Goal: Task Accomplishment & Management: Use online tool/utility

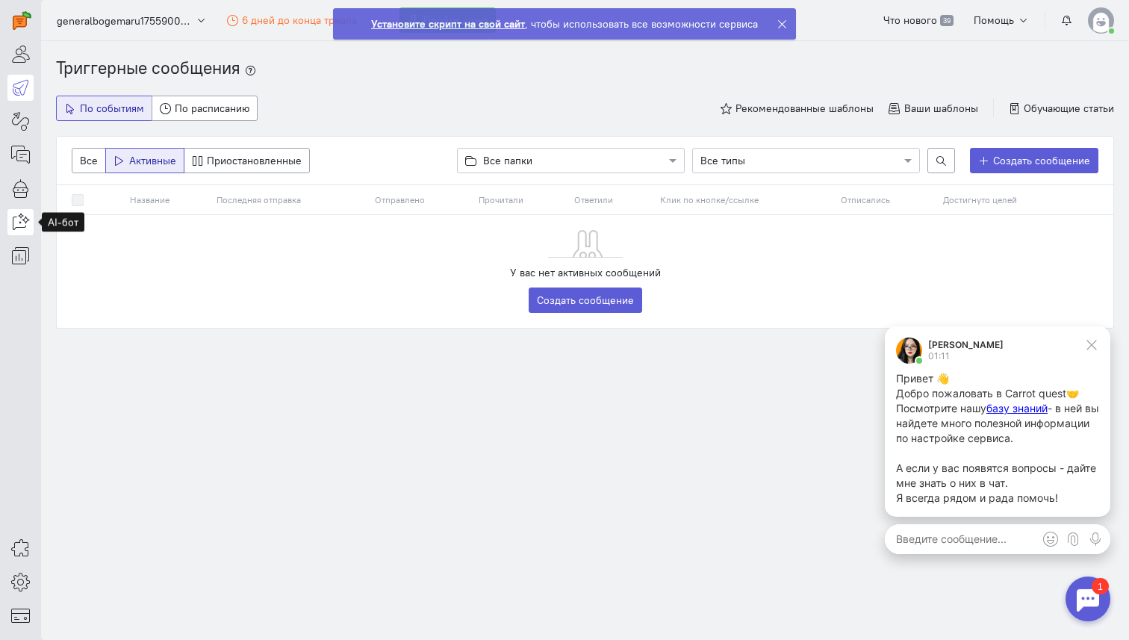
click at [23, 220] on icon at bounding box center [20, 222] width 19 height 18
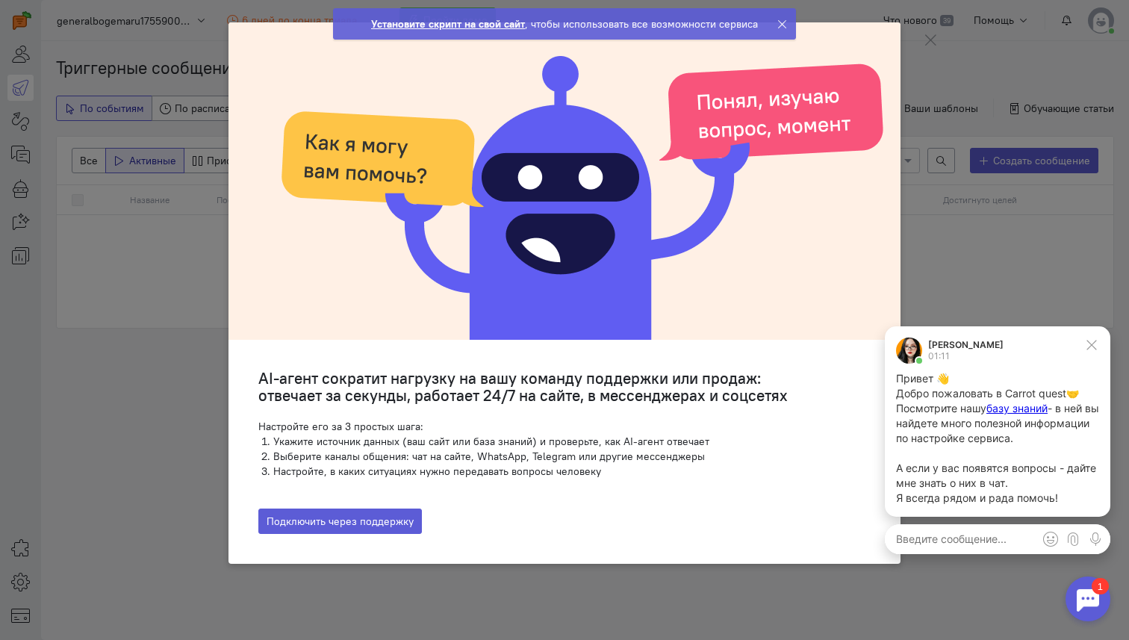
click at [72, 234] on ngb-modal-window "AI-агент сократит нагрузку на вашу команду поддержки или продаж: отвечает за се…" at bounding box center [564, 320] width 1129 height 640
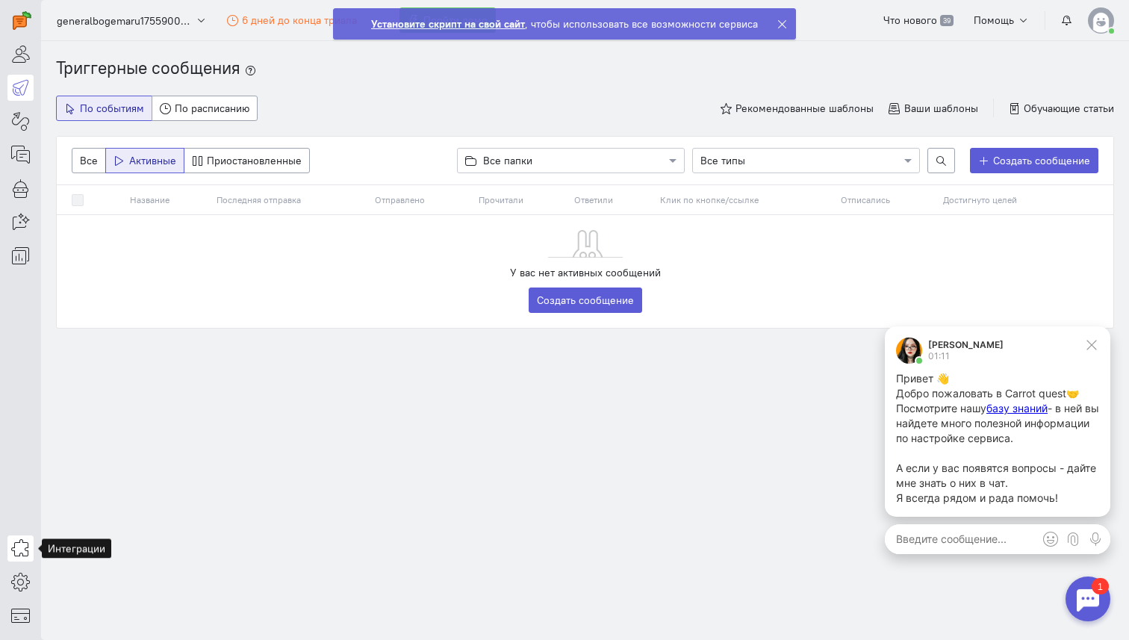
click at [28, 560] on link at bounding box center [20, 549] width 26 height 26
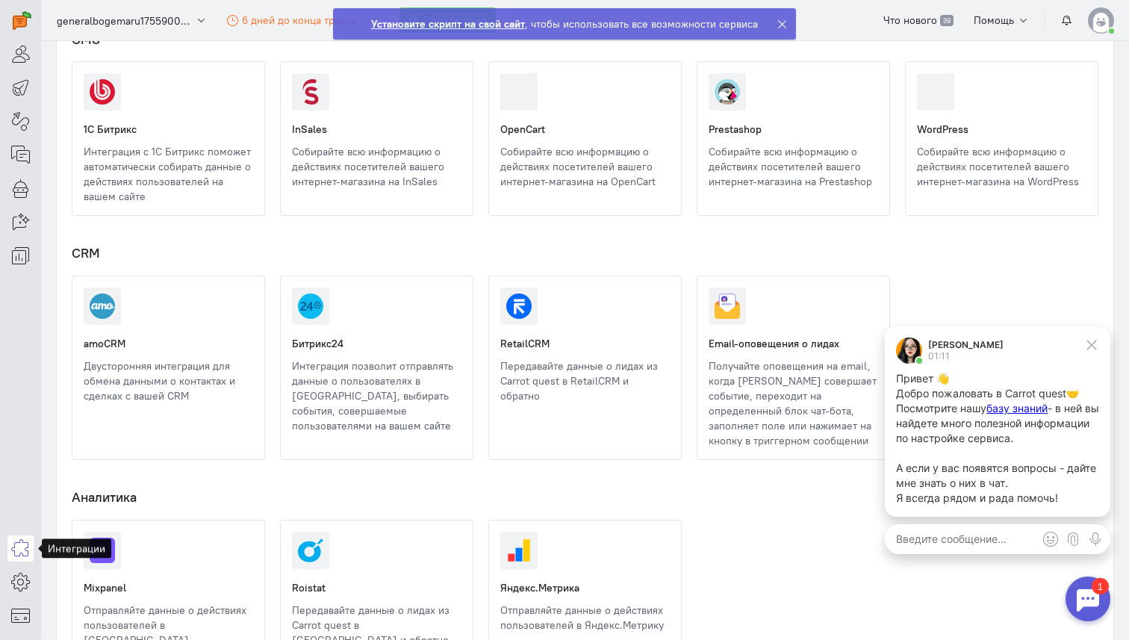
scroll to position [763, 0]
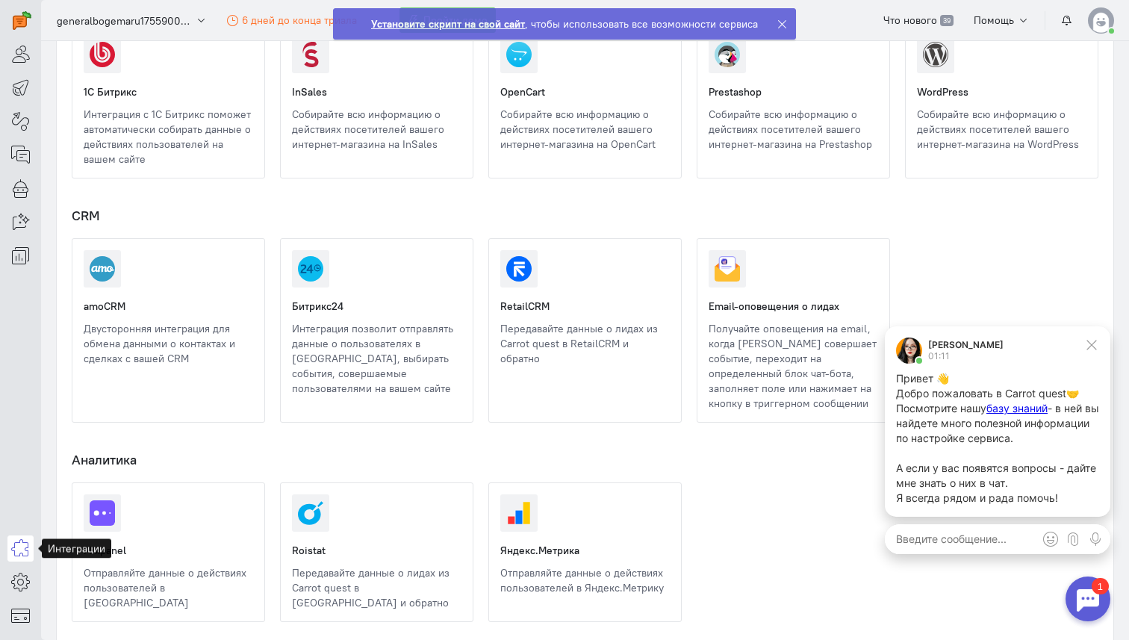
click at [84, 366] on link at bounding box center [84, 366] width 0 height 0
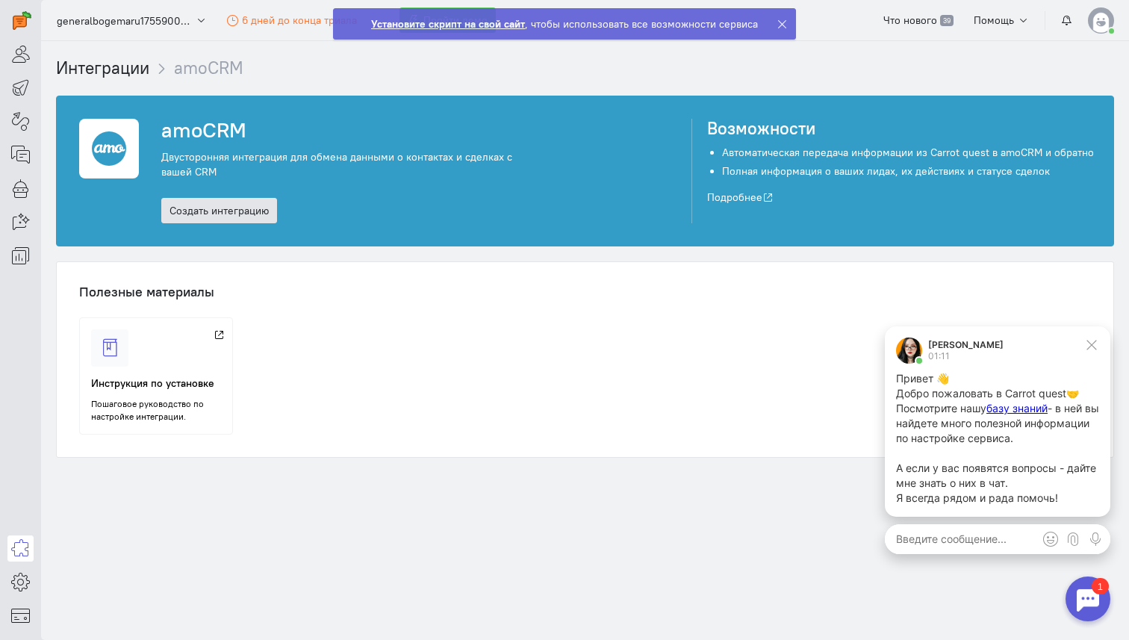
click at [257, 209] on link "Создать интеграцию" at bounding box center [219, 210] width 116 height 25
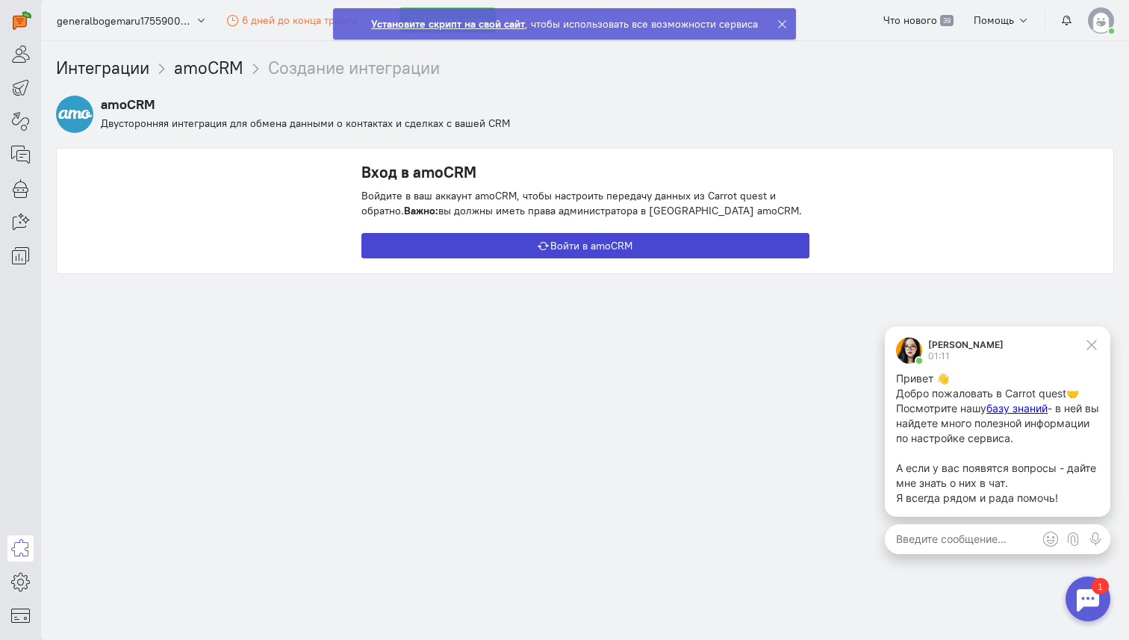
click at [510, 238] on button "Войти в amoCRM" at bounding box center [586, 245] width 448 height 25
